Goal: Navigation & Orientation: Find specific page/section

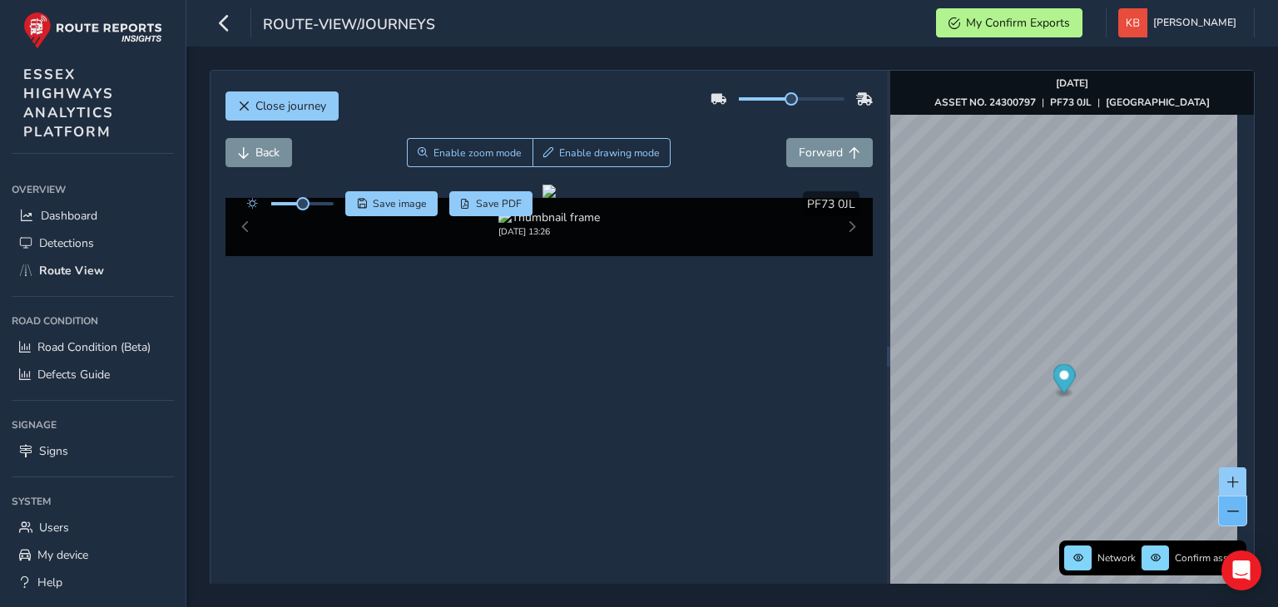
click at [1219, 517] on button at bounding box center [1232, 511] width 27 height 29
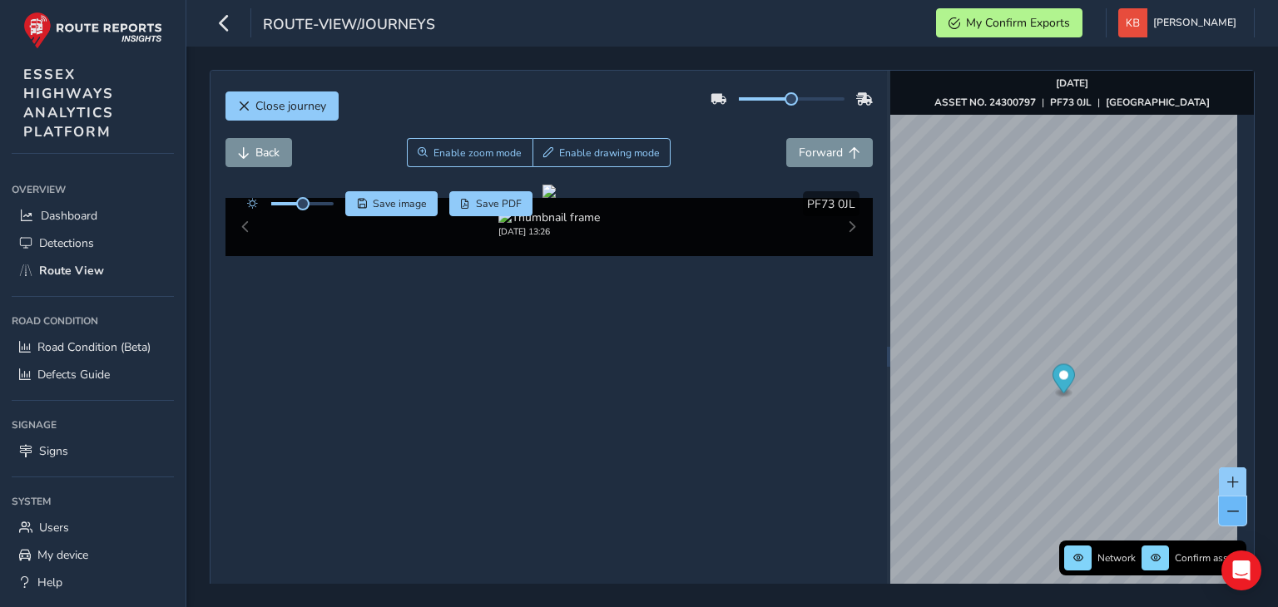
click at [1219, 517] on button at bounding box center [1232, 511] width 27 height 29
click at [223, 22] on icon "button" at bounding box center [223, 22] width 17 height 29
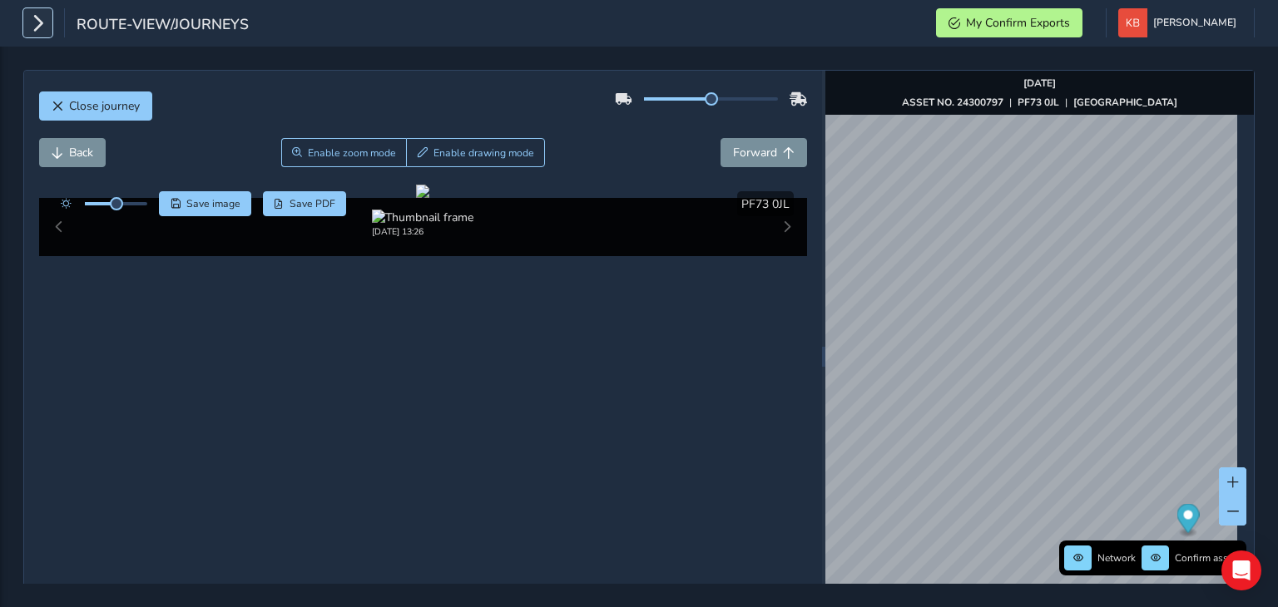
click at [42, 27] on icon "button" at bounding box center [37, 22] width 17 height 29
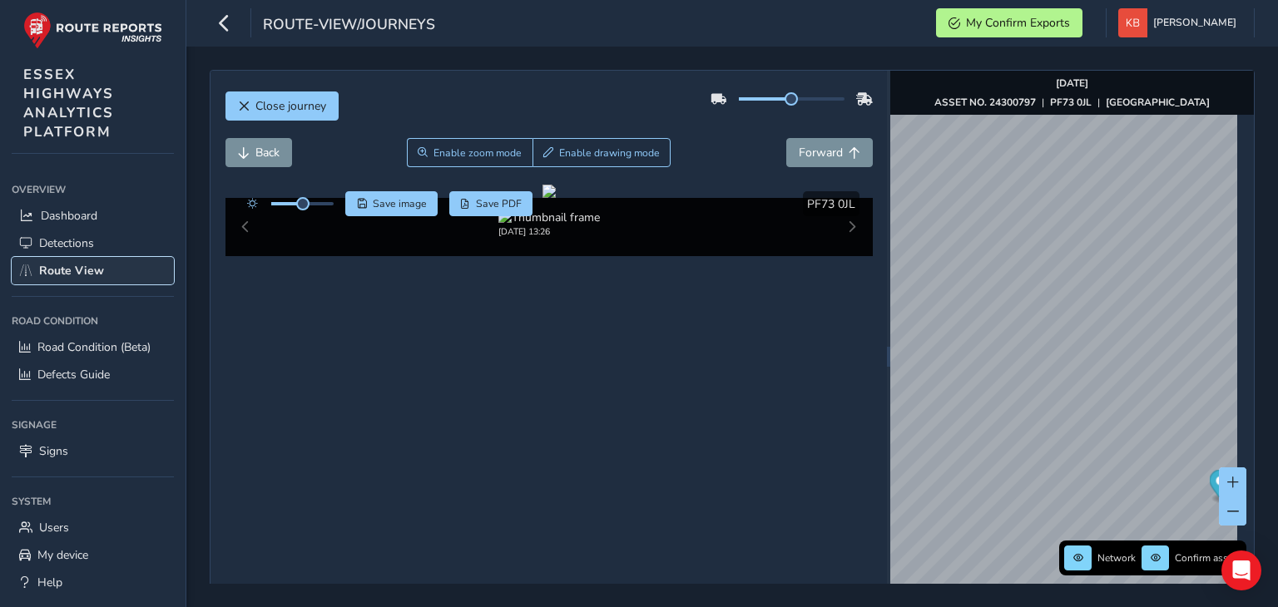
click at [80, 274] on span "Route View" at bounding box center [71, 271] width 65 height 16
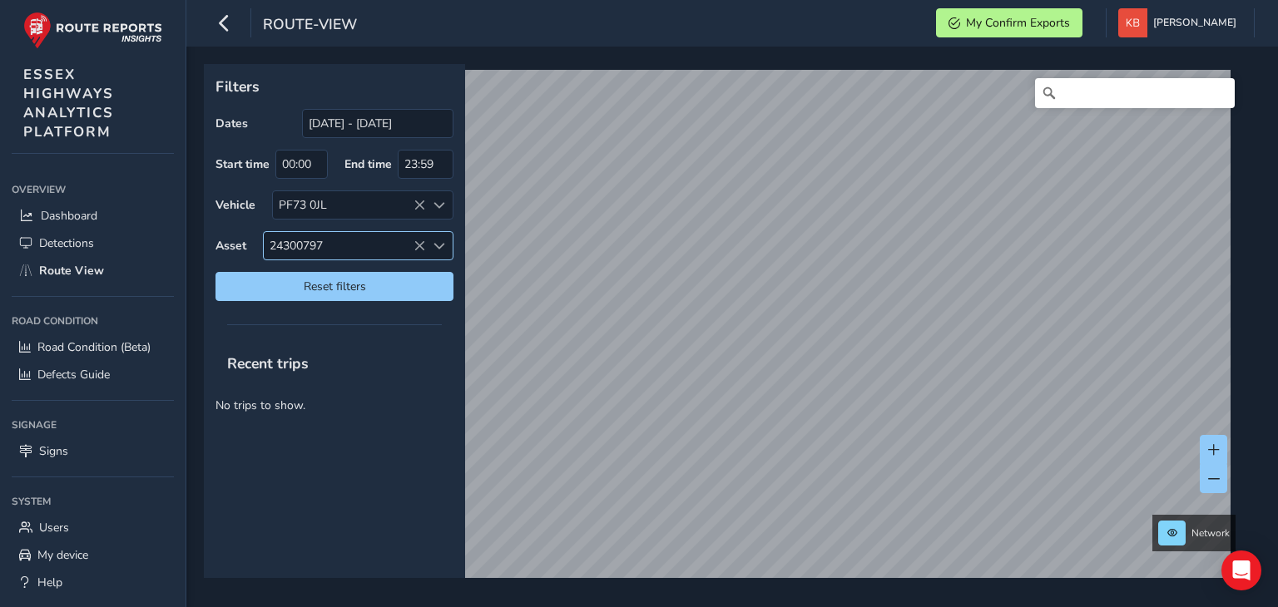
click at [415, 240] on icon at bounding box center [419, 246] width 12 height 12
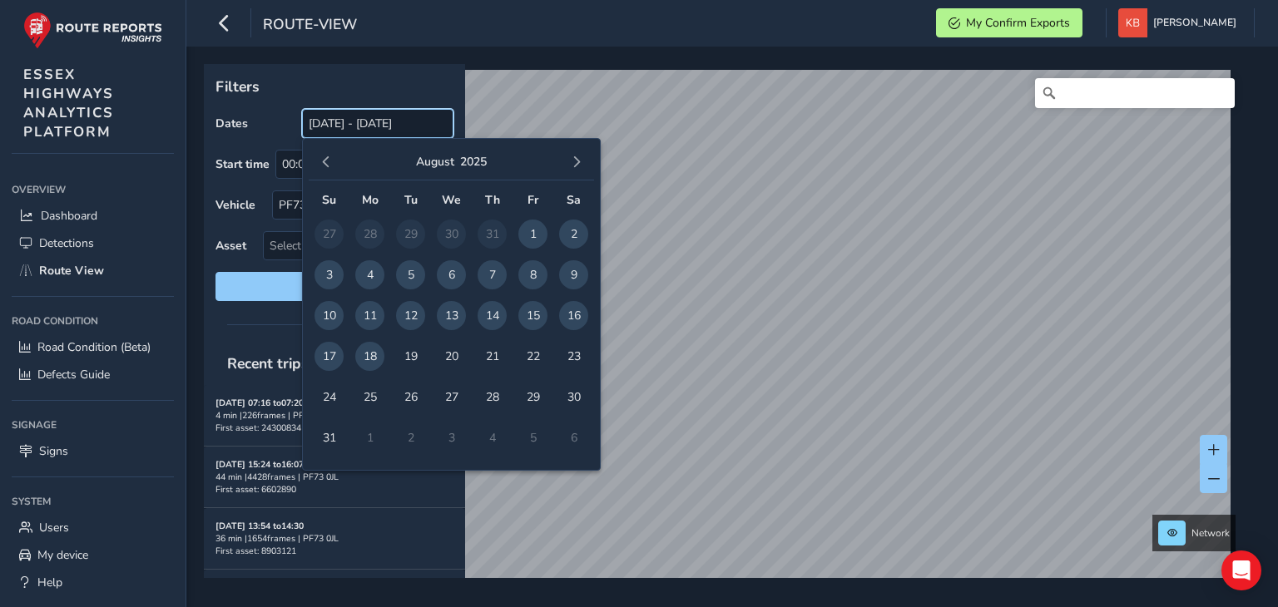
click at [399, 122] on input "[DATE] - [DATE]" at bounding box center [377, 123] width 151 height 29
click at [398, 121] on input "[DATE] - [DATE]" at bounding box center [377, 123] width 151 height 29
drag, startPoint x: 444, startPoint y: 123, endPoint x: 183, endPoint y: 152, distance: 262.8
click at [183, 152] on div "route-view My Confirm Exports [PERSON_NAME] Colour Scheme: Dark Dim Light Logou…" at bounding box center [639, 303] width 1278 height 607
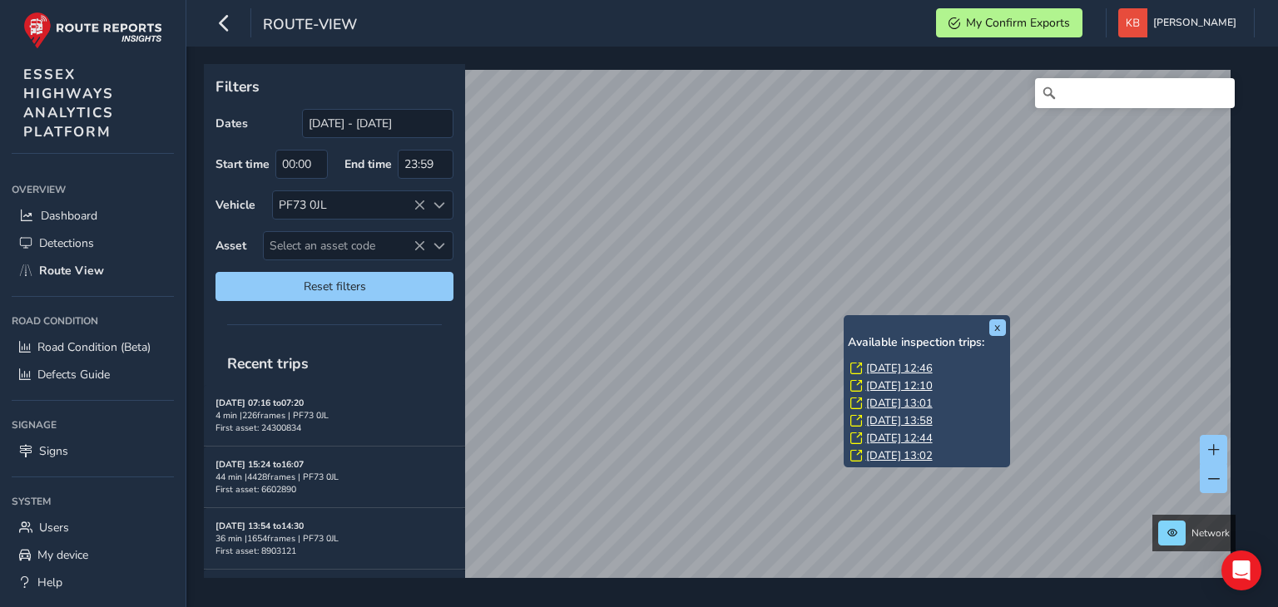
click at [878, 367] on link "[DATE] 12:46" at bounding box center [899, 368] width 67 height 15
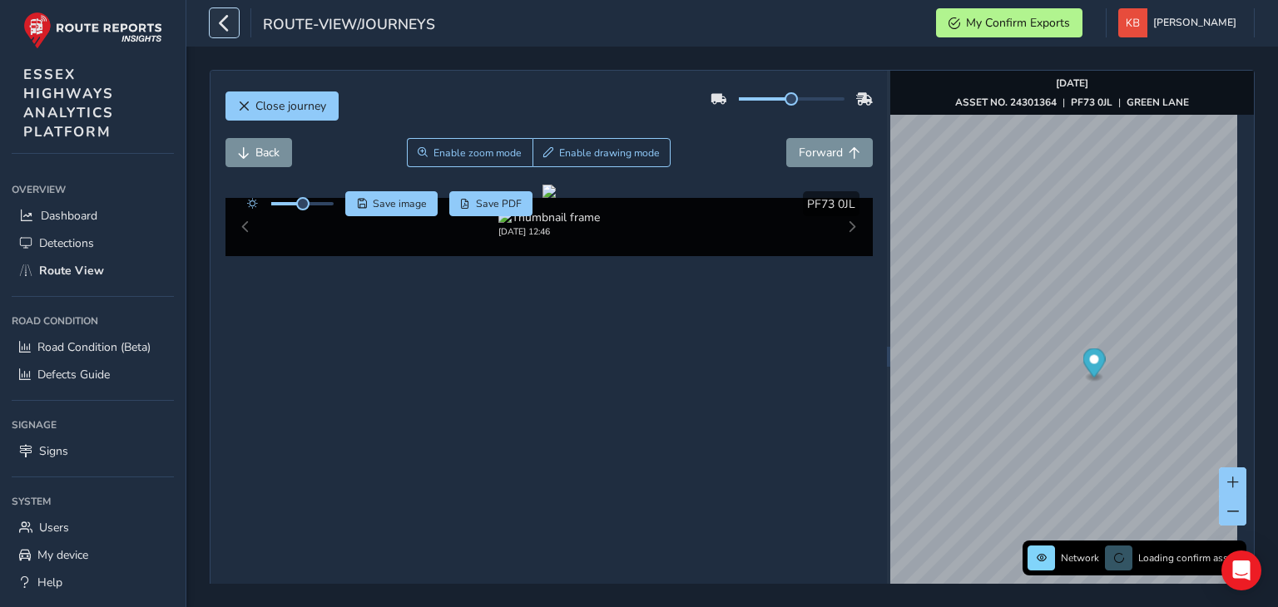
click at [225, 23] on icon "button" at bounding box center [223, 22] width 17 height 29
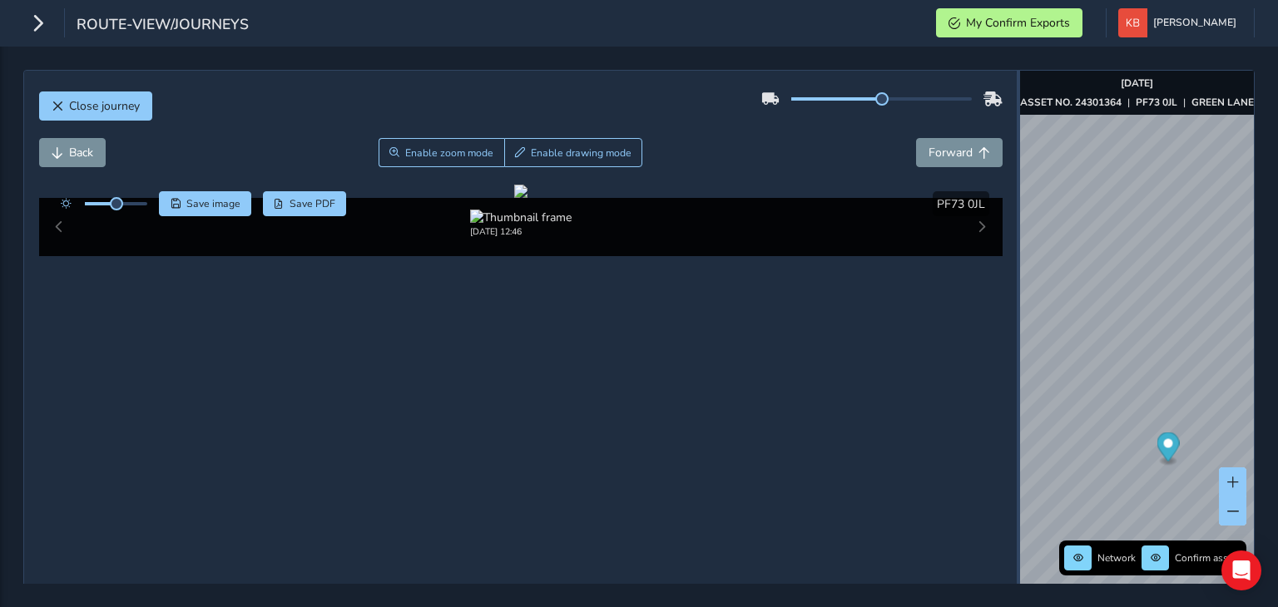
drag, startPoint x: 814, startPoint y: 390, endPoint x: 1009, endPoint y: 394, distance: 194.7
click at [1016, 394] on div at bounding box center [1017, 356] width 3 height 571
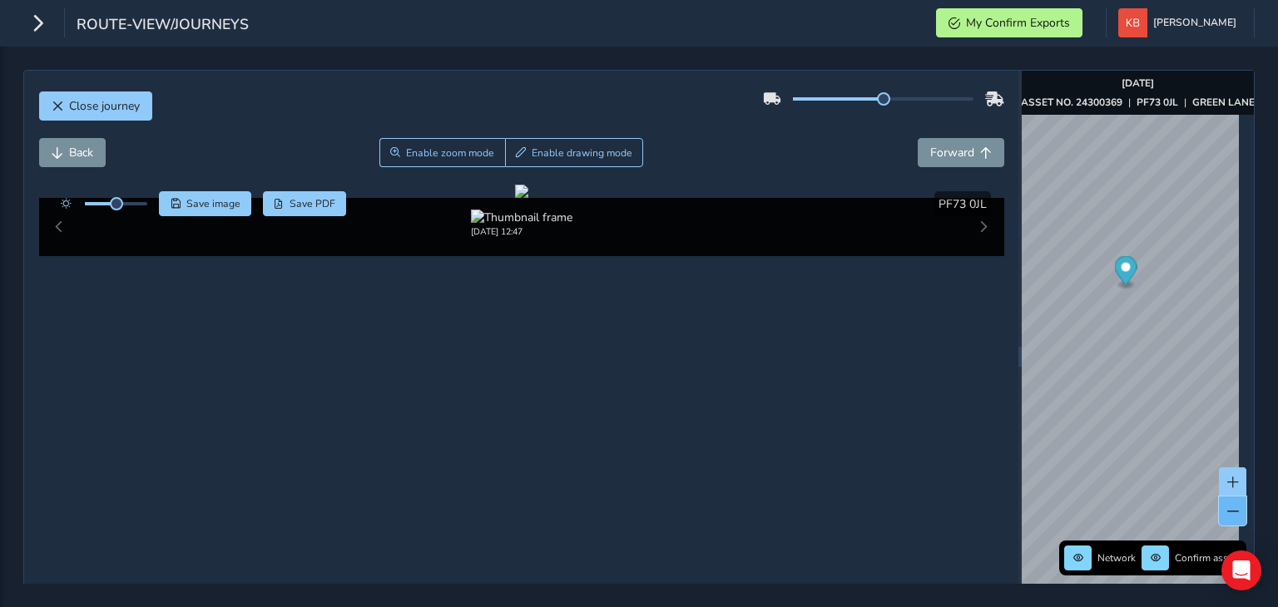
click at [1219, 520] on button at bounding box center [1232, 511] width 27 height 29
click at [1277, 403] on div "Close journey Back Enable zoom mode Enable drawing mode Forward Click and Drag …" at bounding box center [639, 327] width 1278 height 561
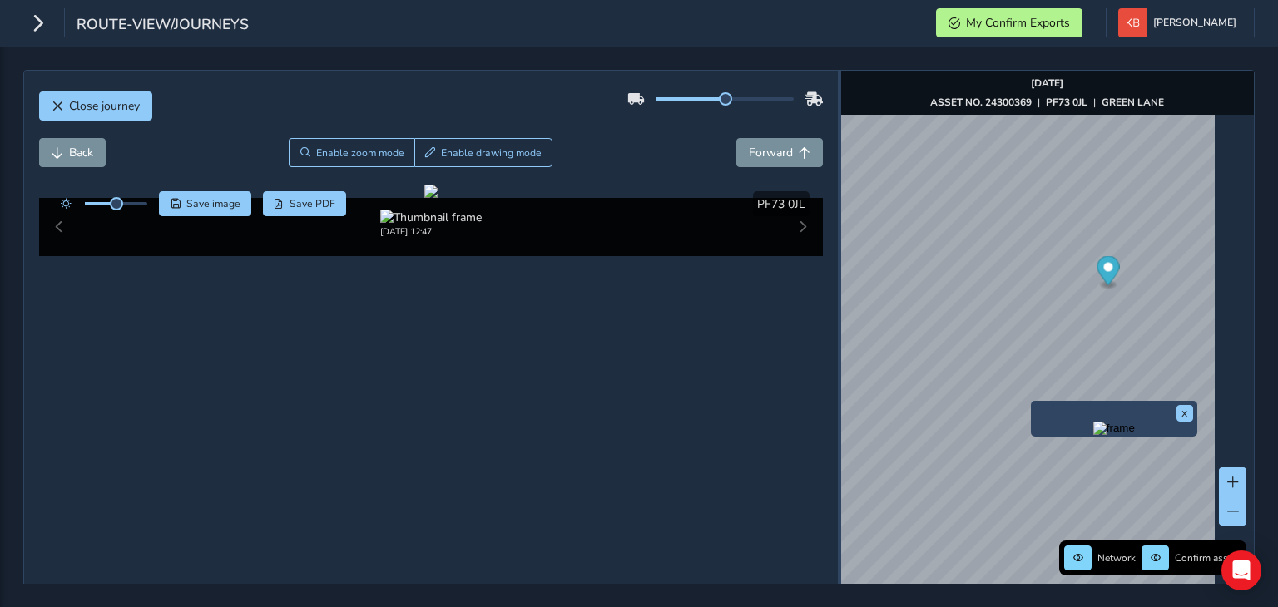
drag, startPoint x: 1007, startPoint y: 440, endPoint x: 815, endPoint y: 458, distance: 193.0
click at [838, 458] on div at bounding box center [839, 356] width 3 height 571
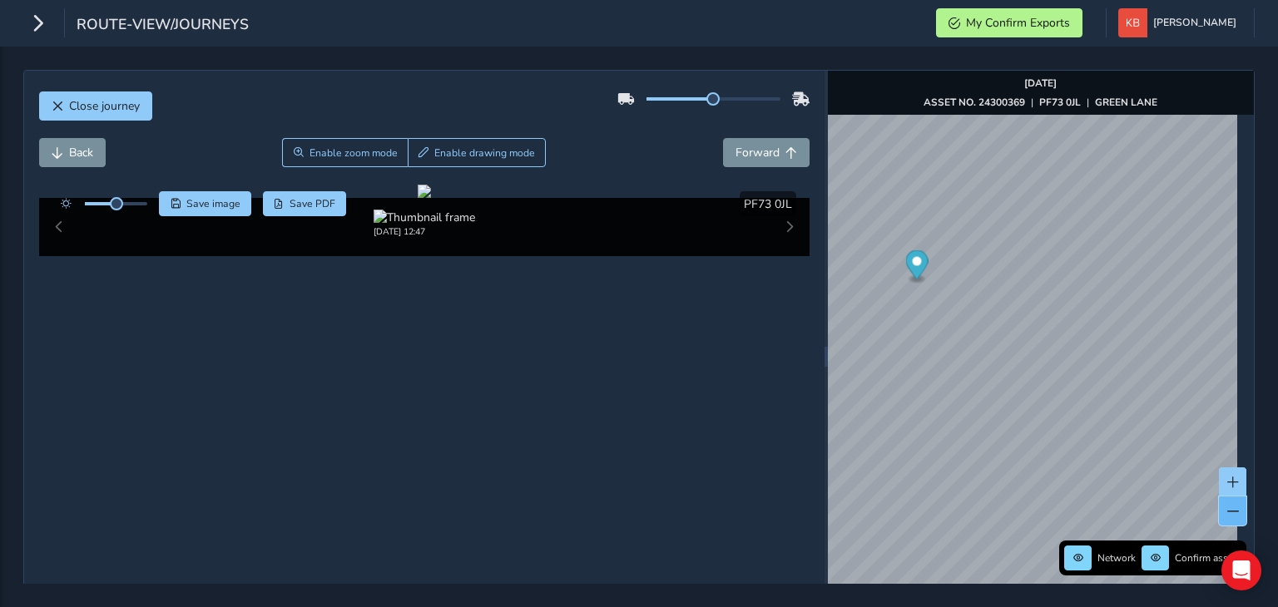
click at [1219, 510] on button at bounding box center [1232, 511] width 27 height 29
click at [1227, 507] on span at bounding box center [1233, 512] width 12 height 12
drag, startPoint x: 116, startPoint y: 205, endPoint x: 151, endPoint y: 213, distance: 36.5
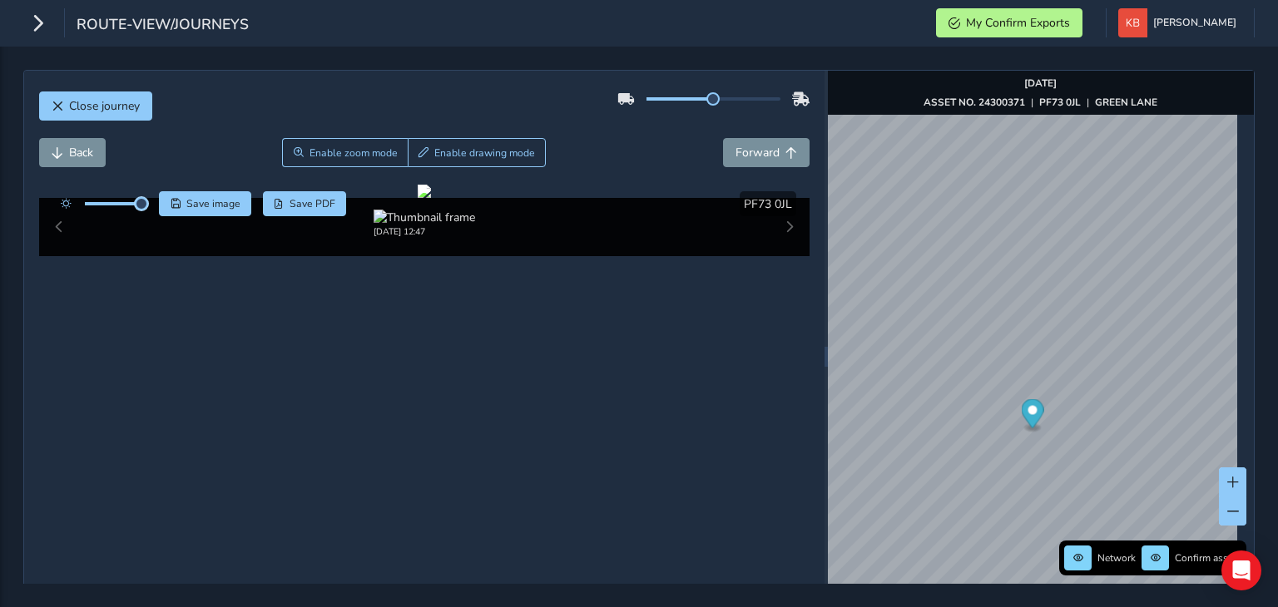
click at [151, 213] on div "Save image Save PDF" at bounding box center [199, 203] width 294 height 25
